Goal: Use online tool/utility: Utilize a website feature to perform a specific function

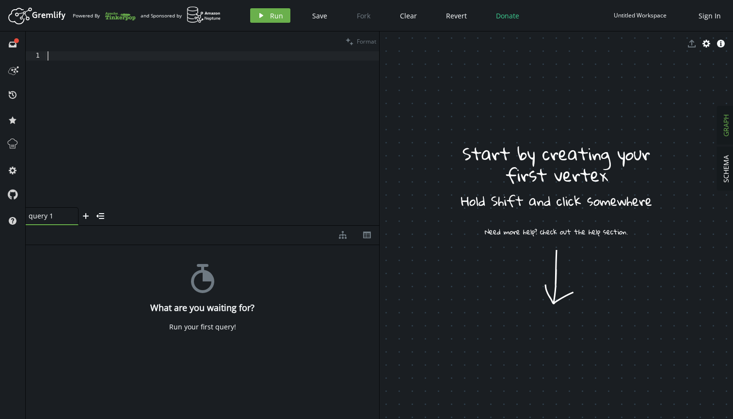
click at [123, 61] on div at bounding box center [212, 138] width 333 height 174
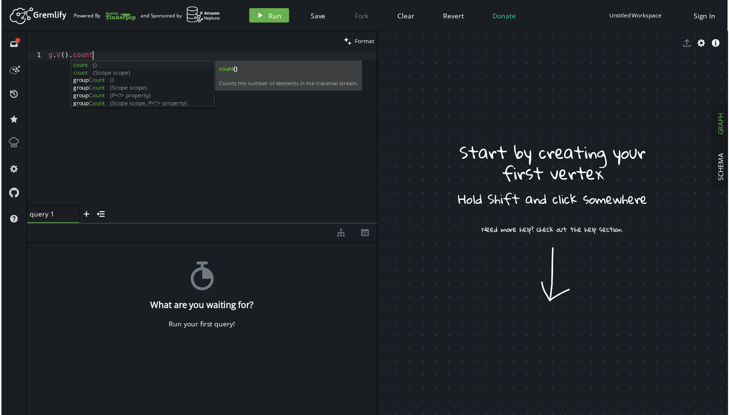
scroll to position [0, 52]
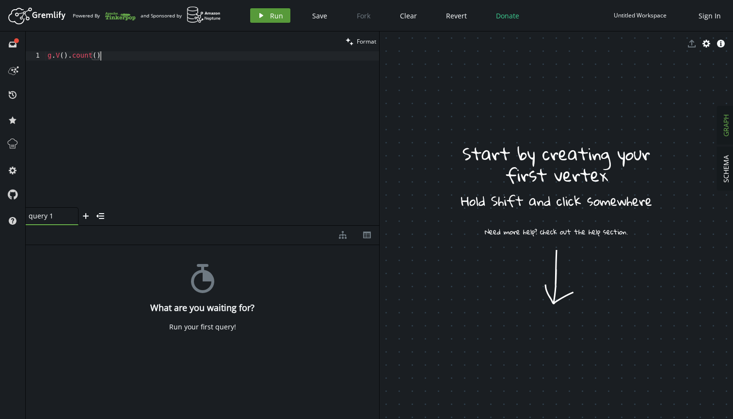
type textarea "g.V().count()"
click at [279, 17] on span "Run" at bounding box center [276, 15] width 13 height 9
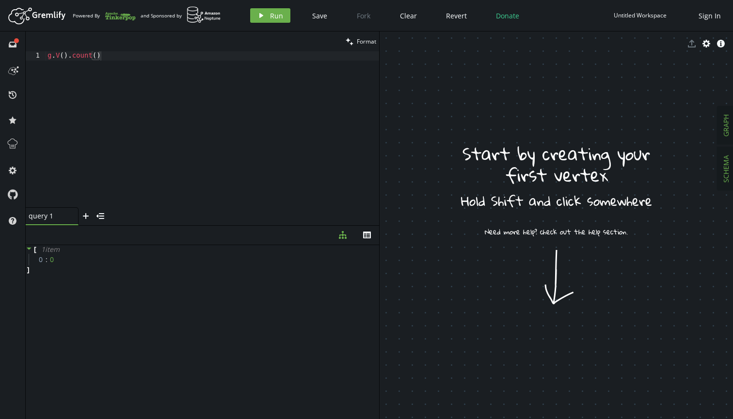
click at [725, 162] on span "SCHEMA" at bounding box center [725, 169] width 9 height 28
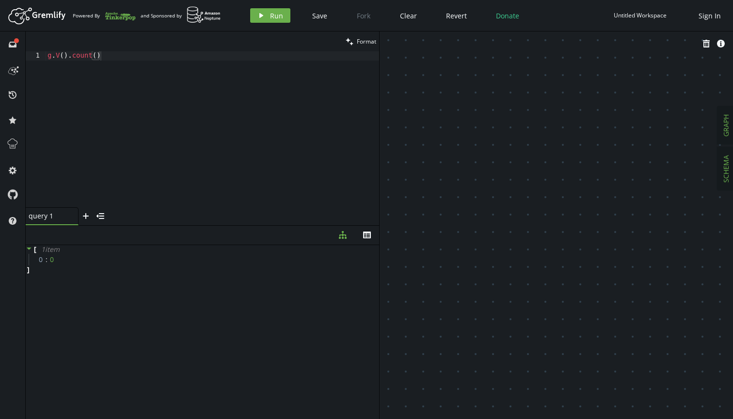
click at [723, 131] on span "GRAPH" at bounding box center [725, 125] width 9 height 22
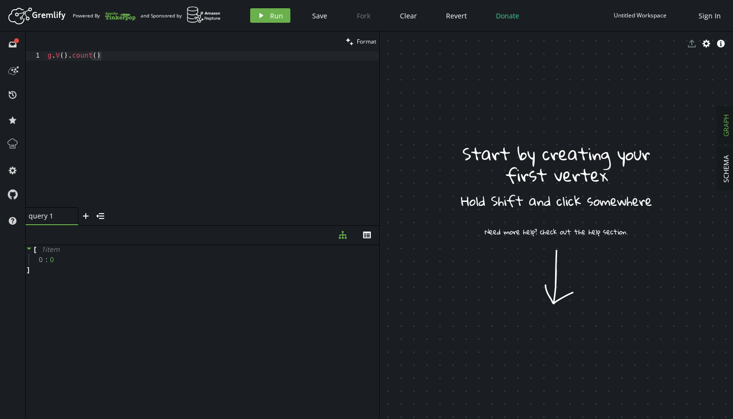
drag, startPoint x: 556, startPoint y: 287, endPoint x: 554, endPoint y: 357, distance: 69.3
drag, startPoint x: 481, startPoint y: 240, endPoint x: 477, endPoint y: 246, distance: 7.3
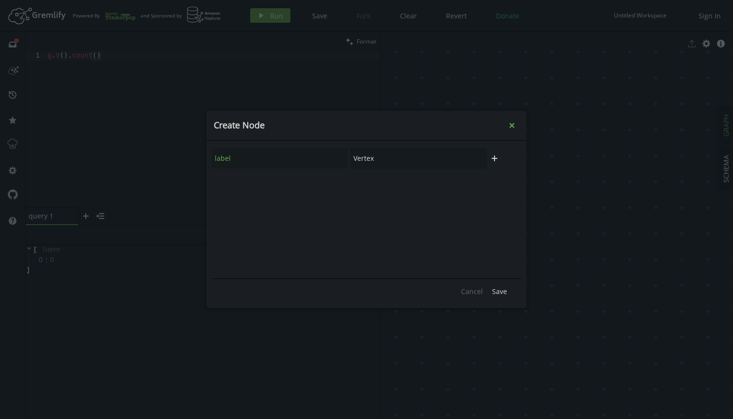
click at [507, 131] on button "small-cross" at bounding box center [511, 125] width 15 height 15
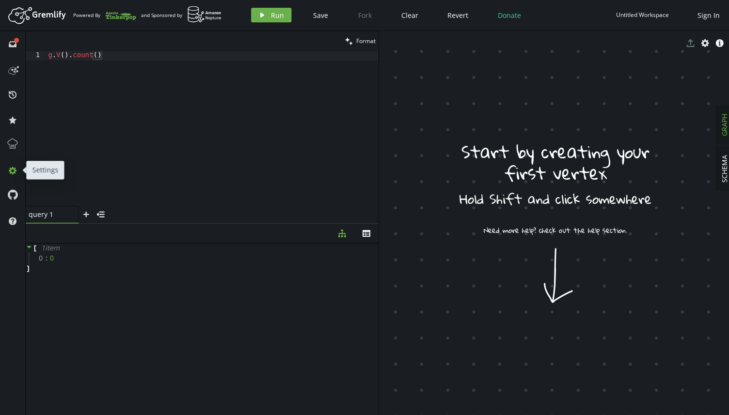
click at [12, 167] on icon at bounding box center [13, 171] width 8 height 8
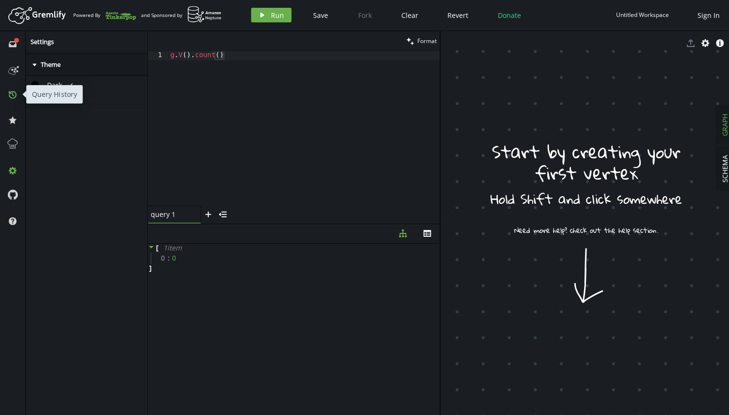
click at [14, 98] on button "history" at bounding box center [13, 95] width 16 height 16
click at [15, 47] on button "full-circle inbox" at bounding box center [13, 44] width 16 height 16
click at [110, 147] on div "Gremlify officialy supports TinkerPop 3.7.3!" at bounding box center [88, 236] width 125 height 365
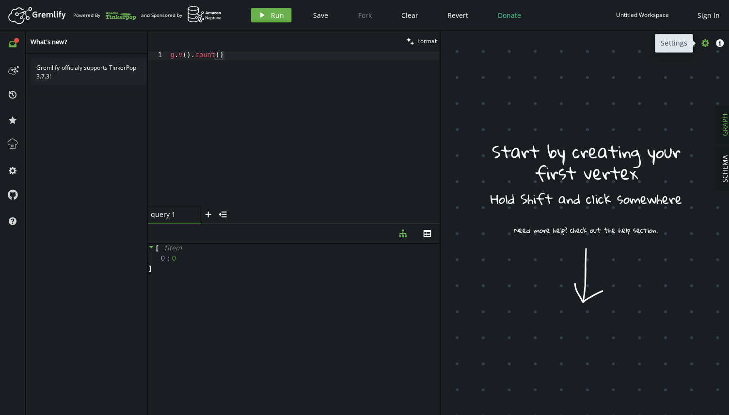
click at [702, 43] on icon "cog" at bounding box center [702, 44] width 8 height 8
click at [619, 94] on div "Edge display settings help" at bounding box center [584, 102] width 291 height 20
click at [704, 44] on icon "button" at bounding box center [702, 44] width 8 height 8
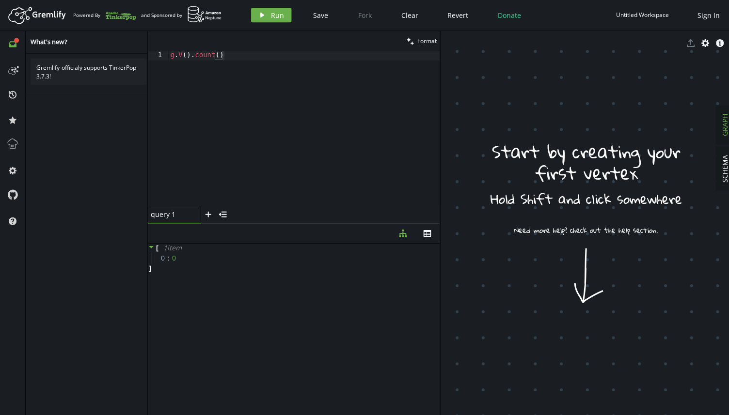
click at [637, 14] on div "Untitled Workspace" at bounding box center [639, 15] width 53 height 7
click at [62, 71] on div "Gremlify officialy supports TinkerPop 3.7.3!" at bounding box center [88, 72] width 115 height 27
click at [16, 71] on circle at bounding box center [16, 71] width 1 height 1
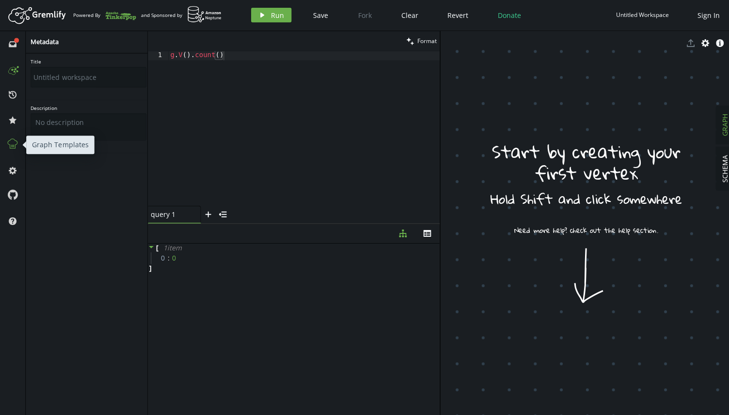
click at [9, 144] on icon at bounding box center [13, 144] width 10 height 10
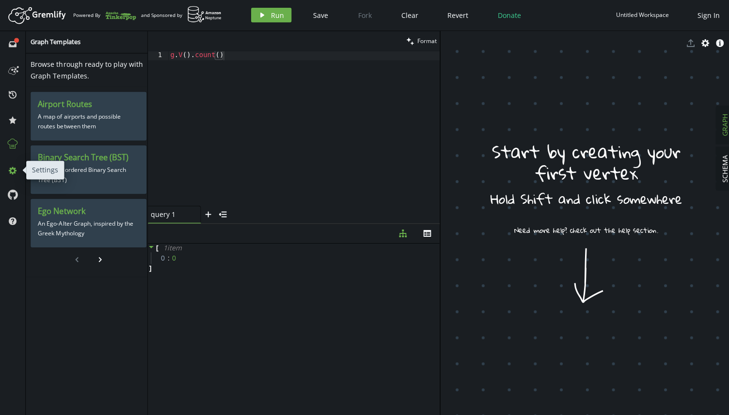
click at [9, 167] on icon "cog" at bounding box center [13, 171] width 8 height 8
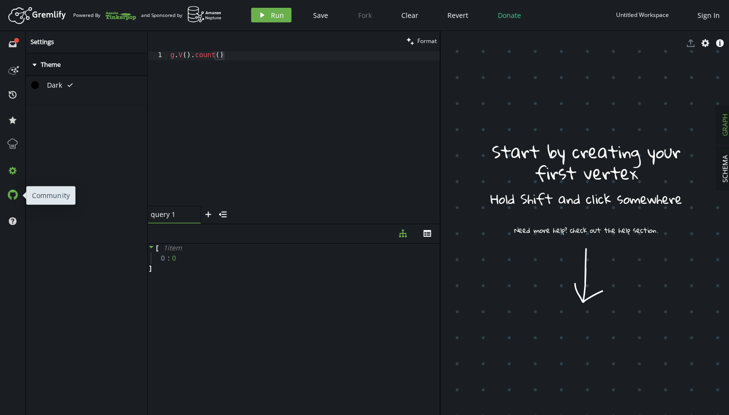
click at [12, 192] on icon at bounding box center [12, 194] width 11 height 11
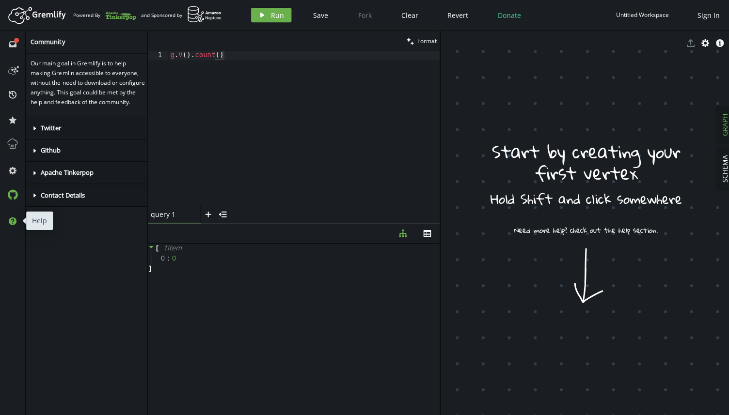
click at [14, 221] on icon at bounding box center [13, 221] width 8 height 8
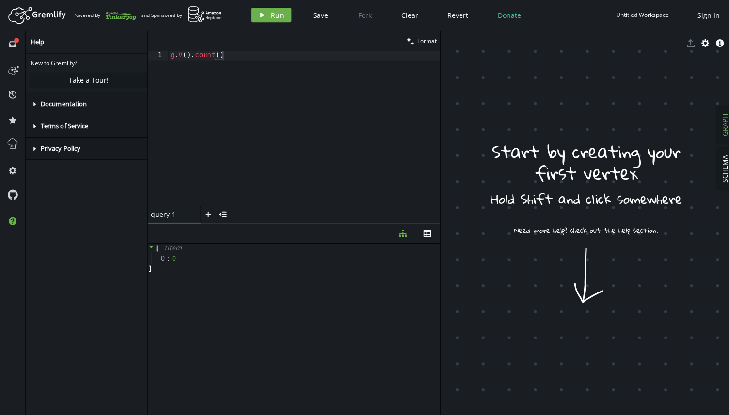
click at [34, 102] on icon at bounding box center [34, 104] width 2 height 4
click at [80, 130] on link "Official Documentation" at bounding box center [104, 134] width 62 height 8
